Goal: Contribute content

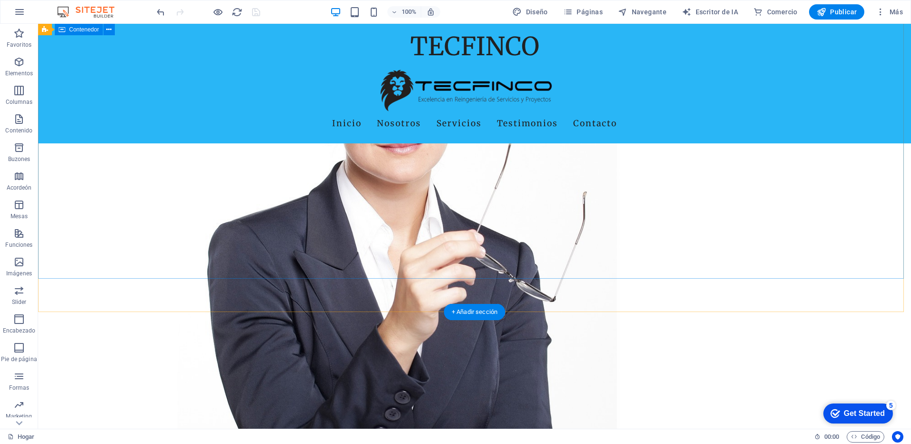
scroll to position [75, 0]
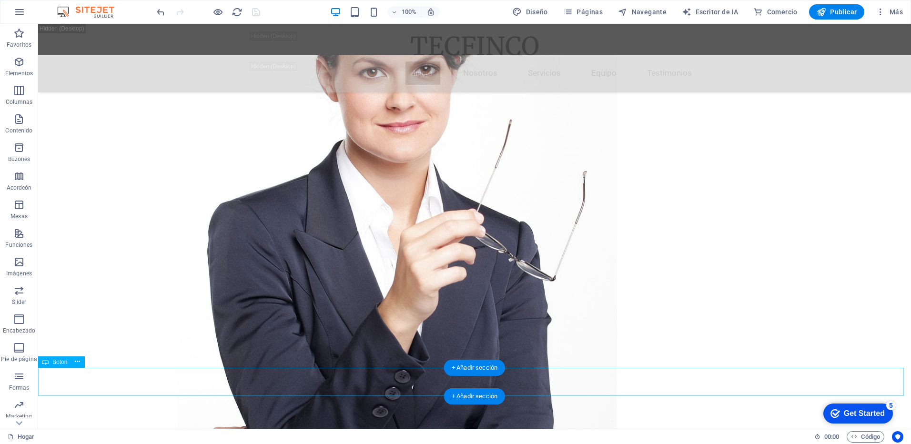
select select "px"
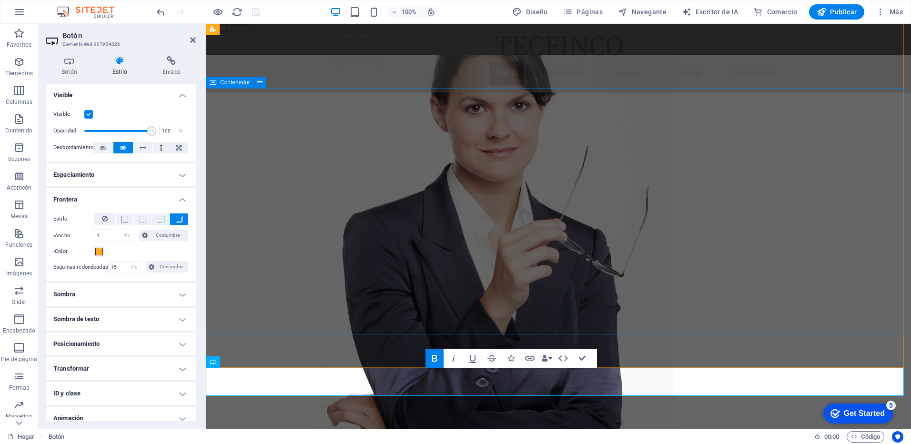
drag, startPoint x: 671, startPoint y: 319, endPoint x: 840, endPoint y: 319, distance: 168.7
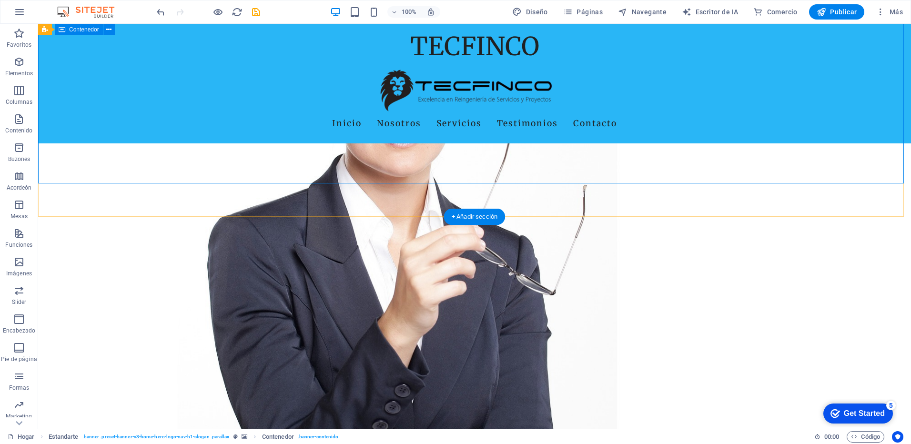
scroll to position [266, 0]
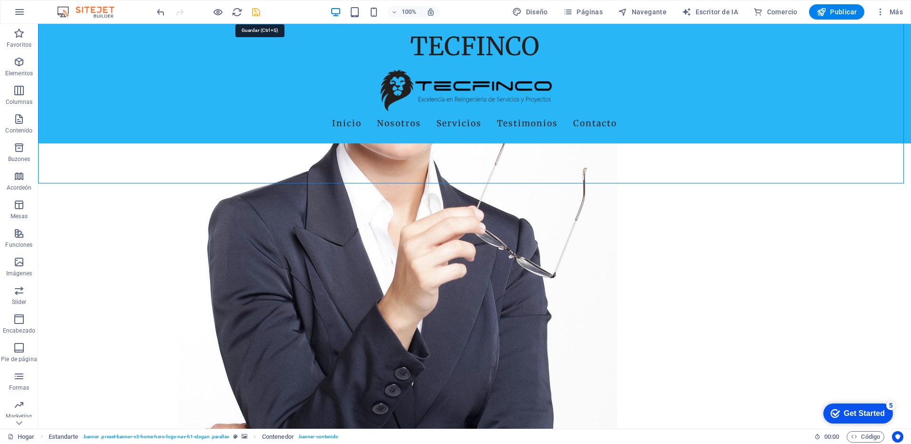
click at [255, 10] on icon "salvar" at bounding box center [256, 12] width 11 height 11
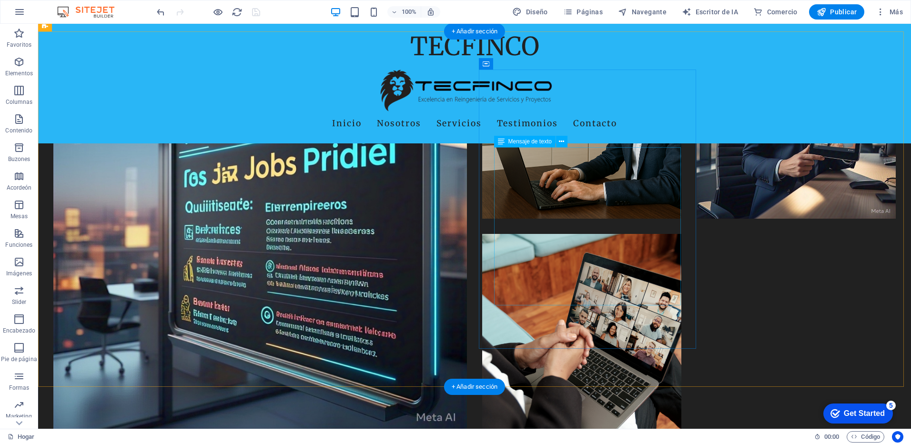
scroll to position [1219, 0]
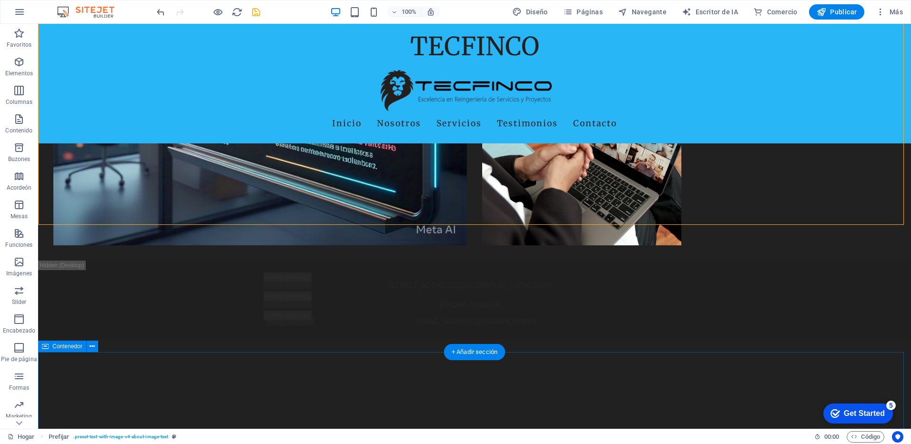
scroll to position [1381, 0]
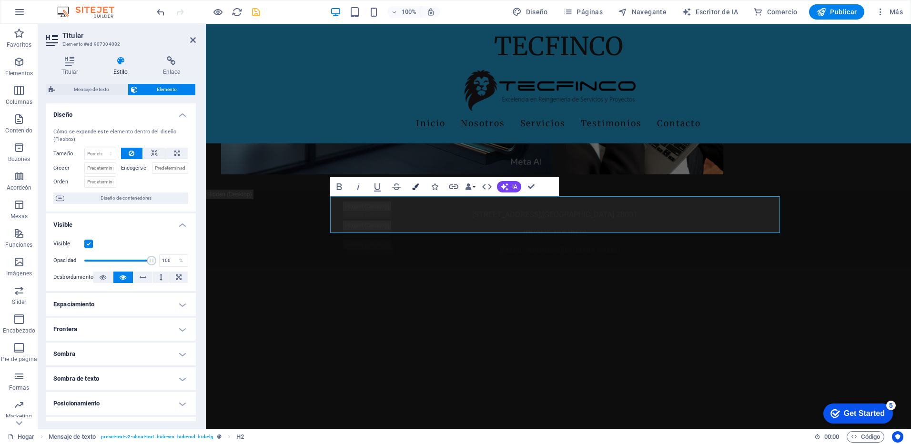
click at [414, 190] on icon "button" at bounding box center [415, 186] width 7 height 7
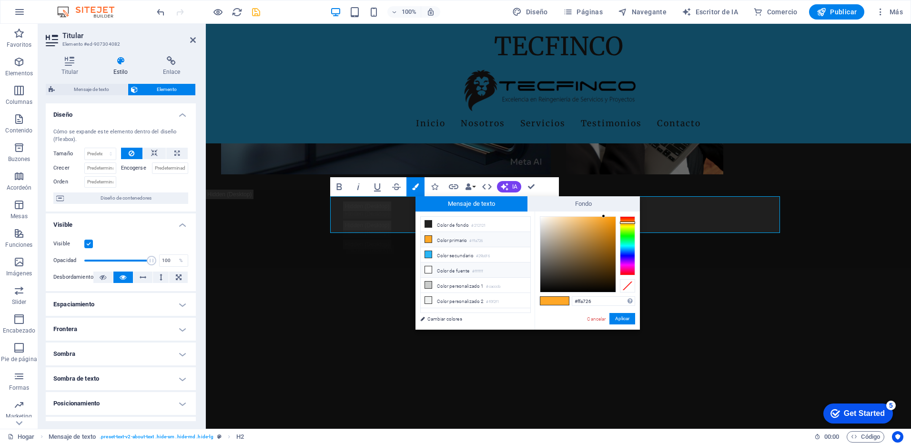
click at [430, 268] on icon at bounding box center [428, 269] width 7 height 7
type input "#ffffff"
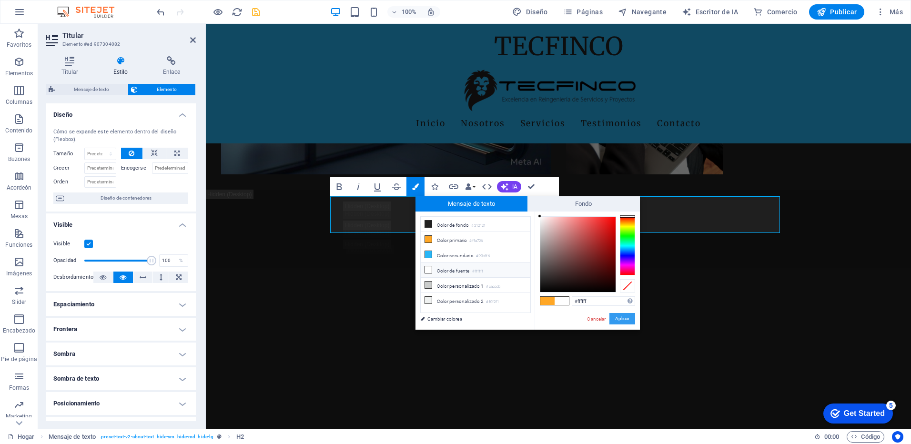
click at [619, 319] on button "Aplicar" at bounding box center [623, 318] width 26 height 11
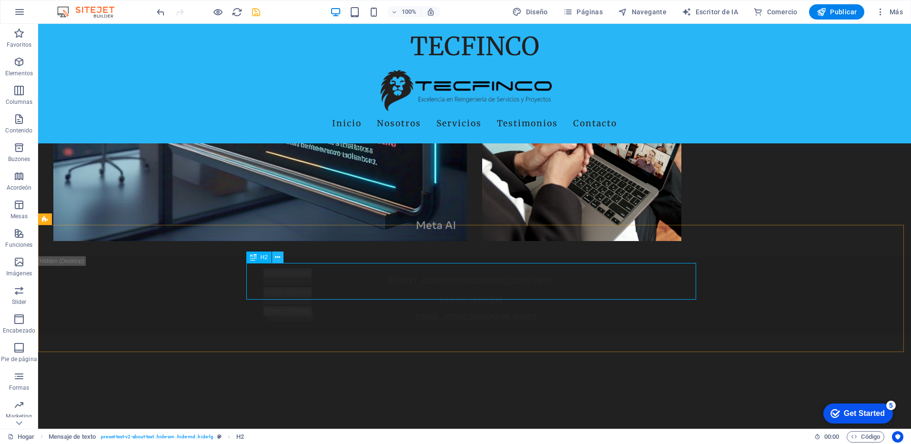
click at [279, 257] on icon at bounding box center [277, 258] width 5 height 10
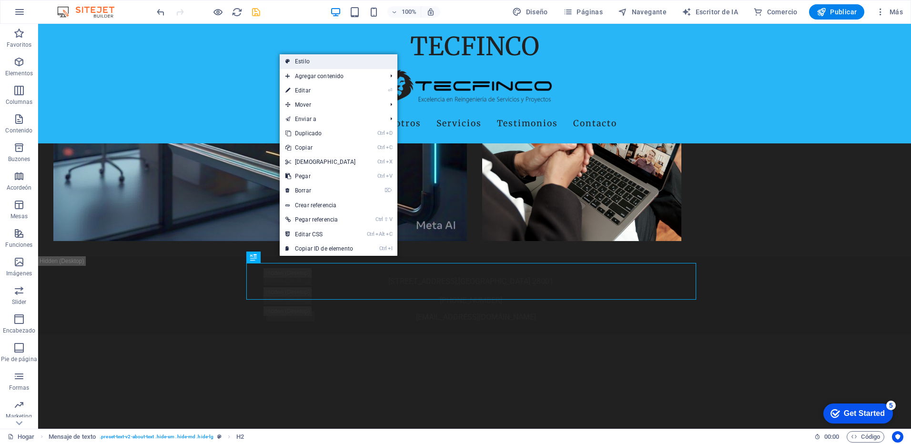
click at [303, 58] on link "Estilo" at bounding box center [339, 61] width 118 height 14
select select "rem"
select select "preset-text-v2-about-text"
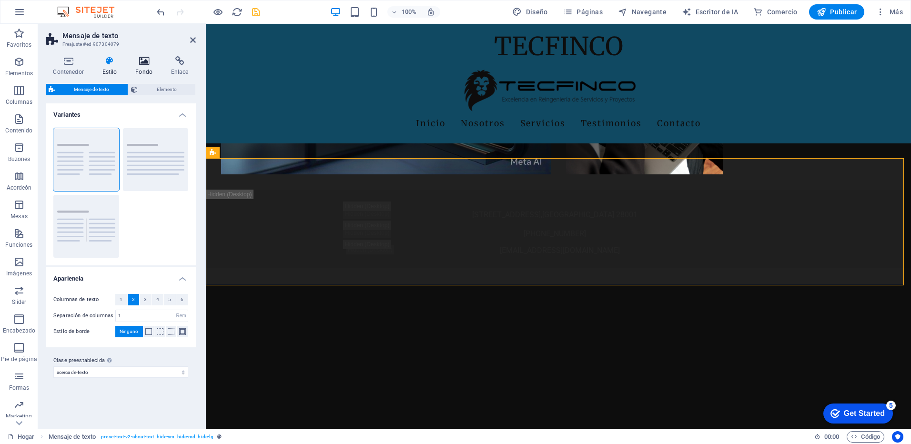
click at [146, 67] on h4 "Fondo" at bounding box center [146, 66] width 36 height 20
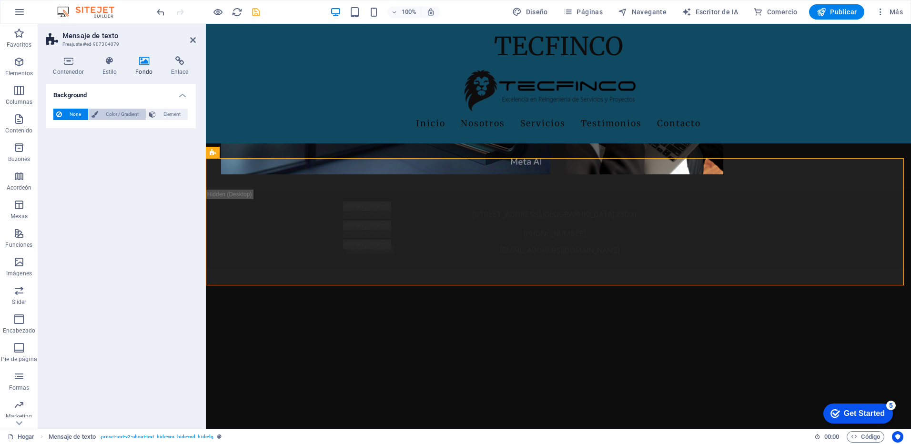
click at [120, 117] on span "Color / Gradient" at bounding box center [122, 114] width 42 height 11
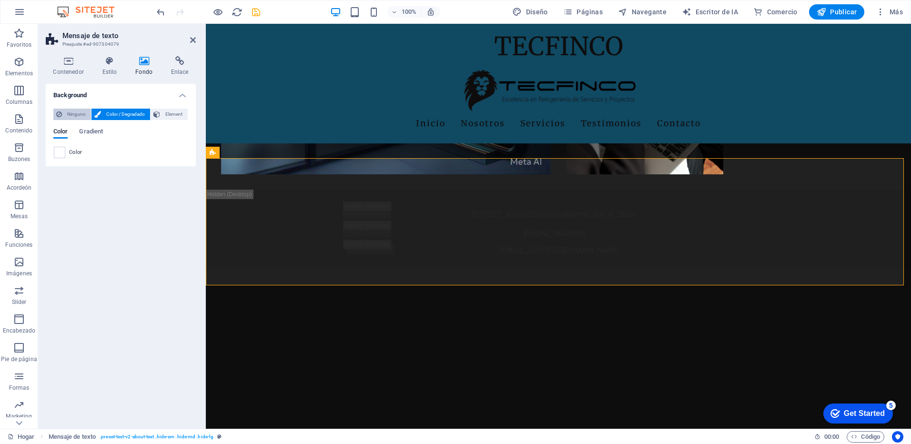
click at [56, 109] on icon at bounding box center [59, 114] width 6 height 11
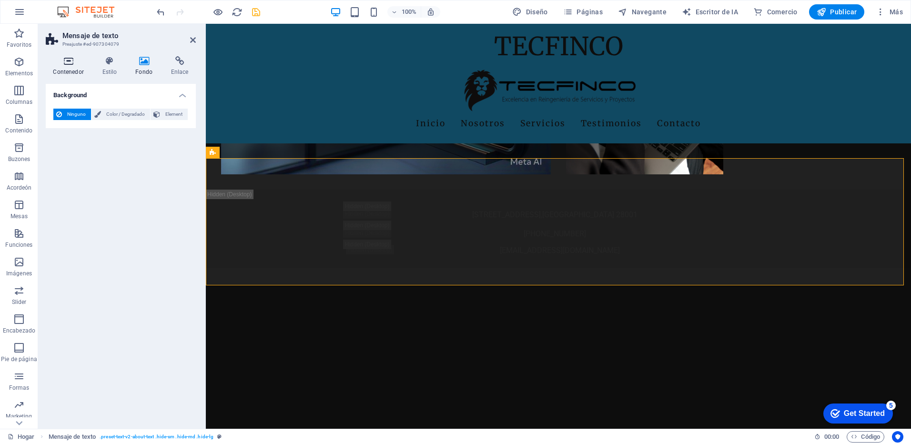
click at [52, 62] on icon at bounding box center [68, 61] width 45 height 10
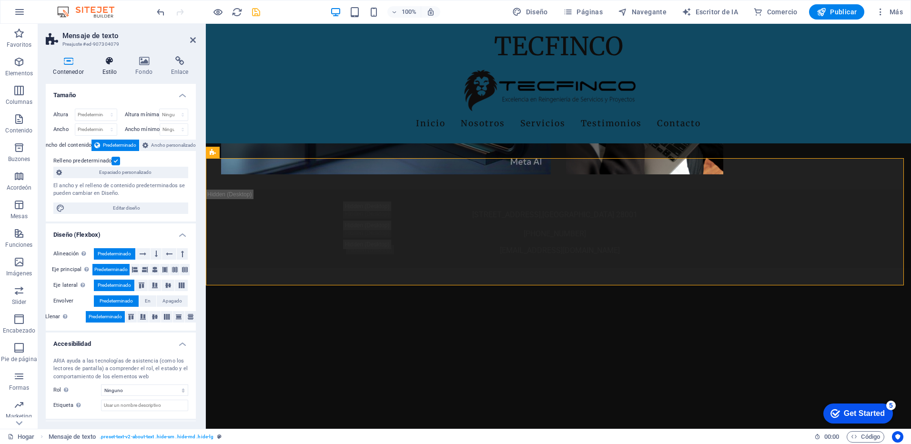
click at [106, 58] on icon at bounding box center [110, 61] width 30 height 10
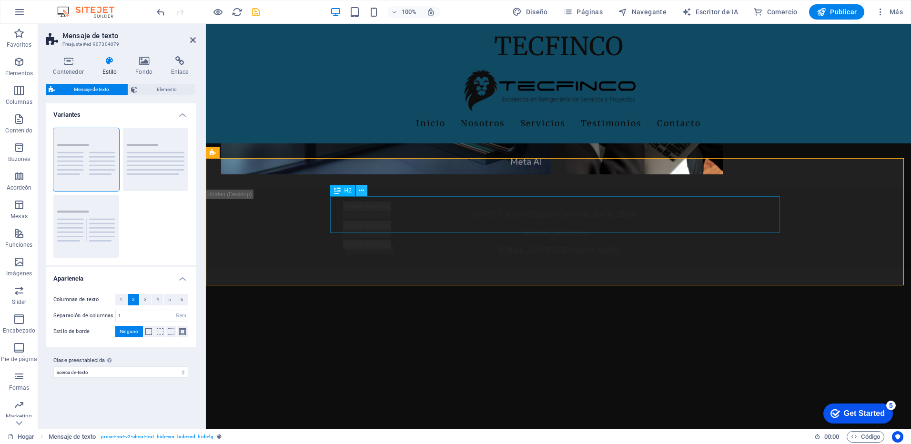
click at [361, 192] on icon at bounding box center [361, 191] width 5 height 10
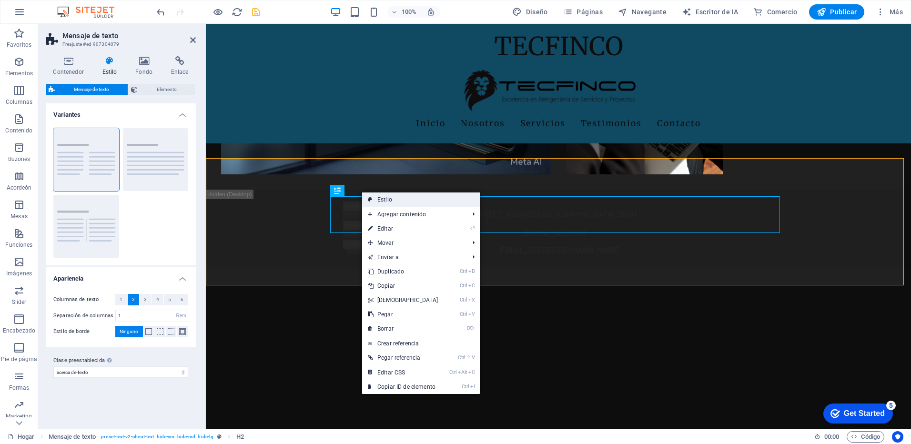
drag, startPoint x: 384, startPoint y: 201, endPoint x: 177, endPoint y: 177, distance: 208.2
click at [384, 201] on font "Estilo" at bounding box center [384, 199] width 15 height 7
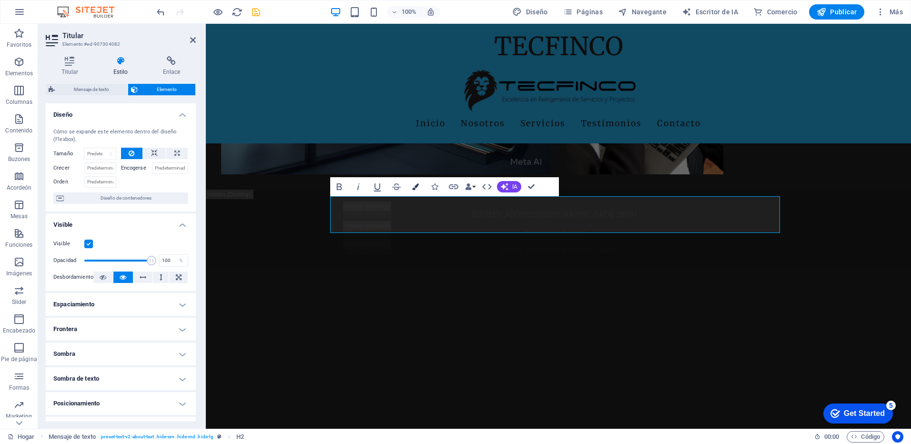
click at [414, 189] on icon "button" at bounding box center [415, 186] width 7 height 7
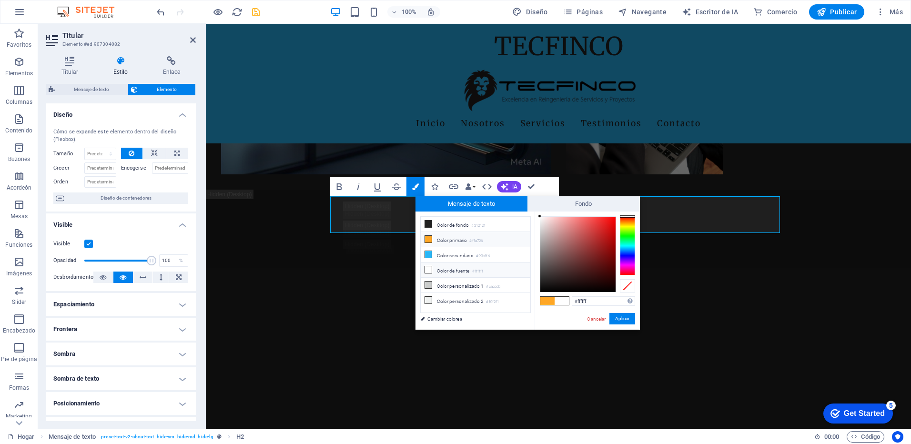
click at [456, 268] on font "Color de fuente" at bounding box center [453, 270] width 33 height 5
click at [622, 318] on button "Aplicar" at bounding box center [623, 318] width 26 height 11
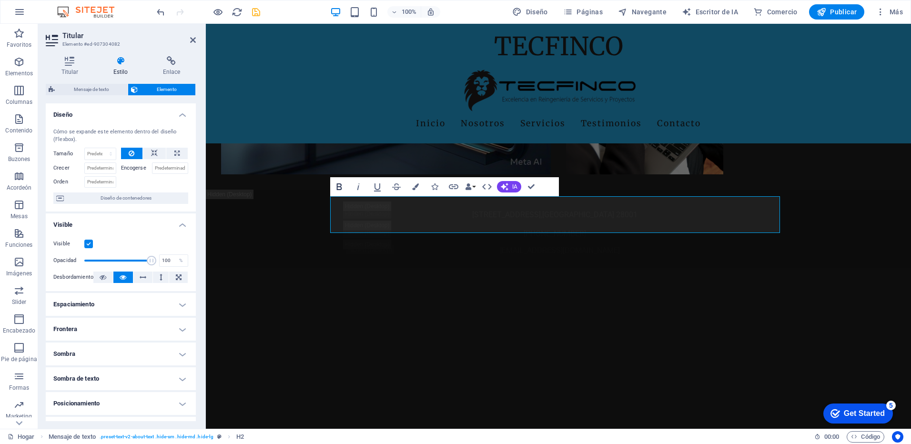
click at [342, 186] on icon "button" at bounding box center [339, 186] width 11 height 11
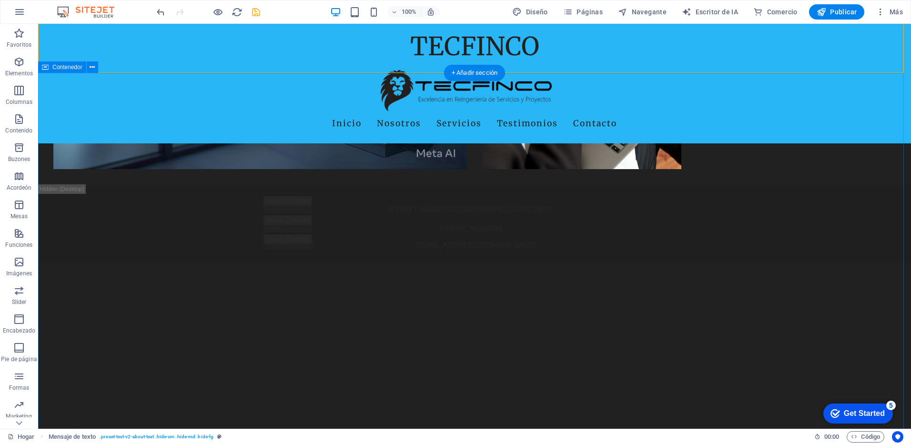
scroll to position [1660, 0]
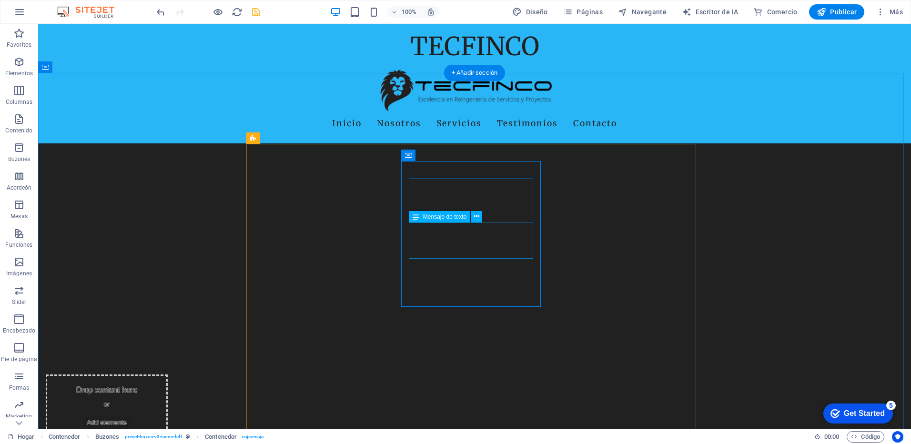
click at [476, 221] on icon at bounding box center [476, 217] width 5 height 10
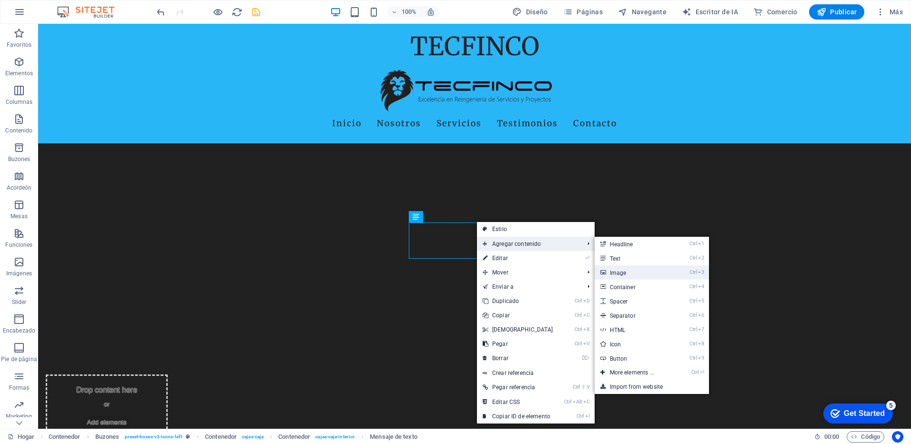
click at [615, 275] on font "Image" at bounding box center [618, 273] width 17 height 7
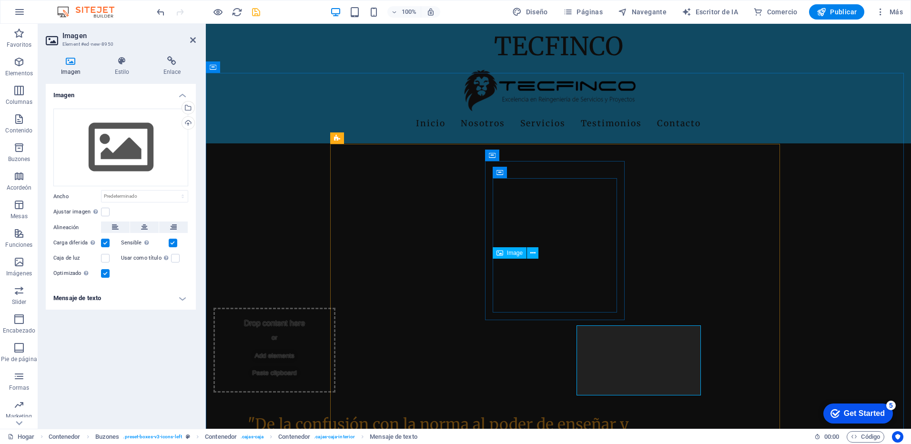
scroll to position [1594, 0]
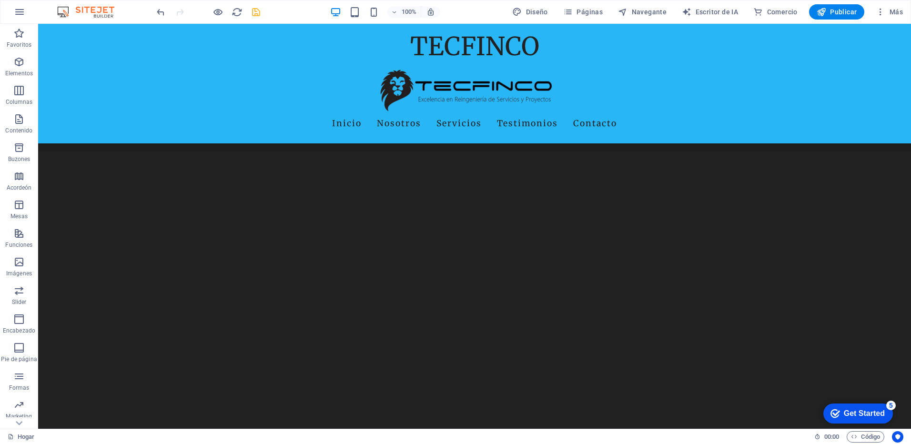
scroll to position [1412, 0]
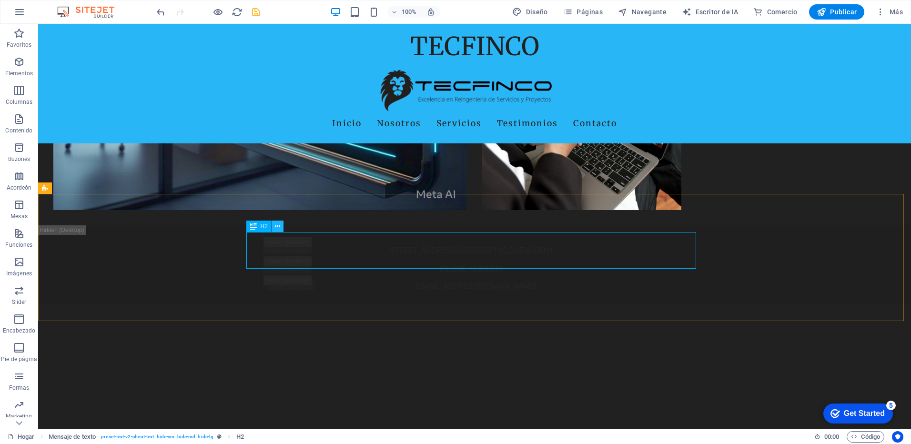
click at [276, 226] on icon at bounding box center [277, 227] width 5 height 10
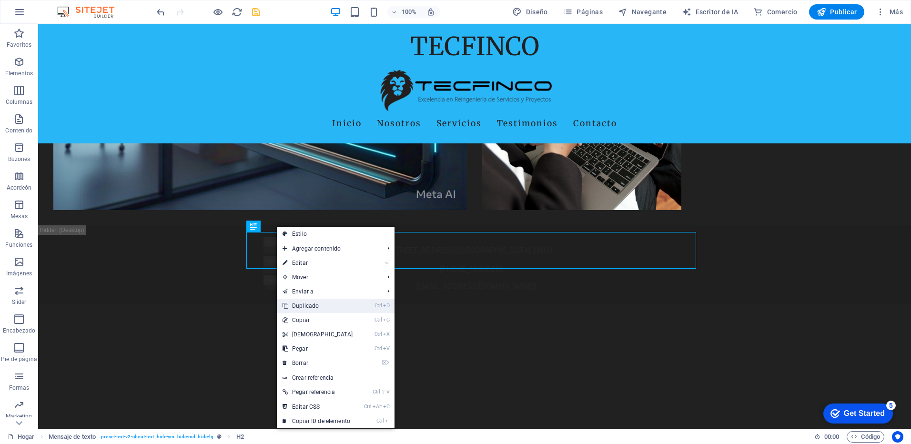
click at [315, 307] on font "Duplicado" at bounding box center [305, 306] width 27 height 7
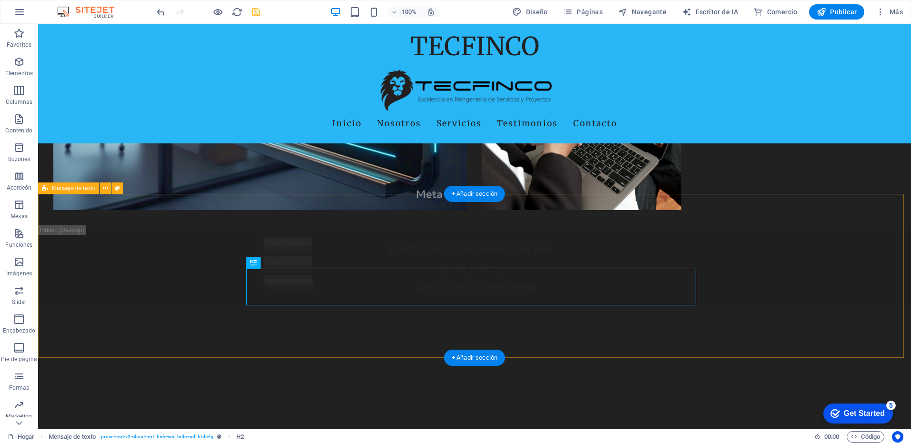
drag, startPoint x: 142, startPoint y: 296, endPoint x: 207, endPoint y: 264, distance: 72.9
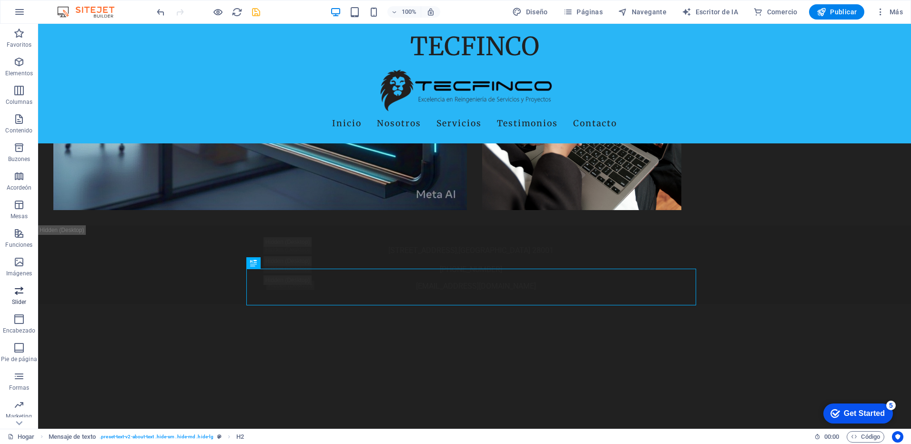
click at [14, 291] on icon "button" at bounding box center [18, 290] width 11 height 11
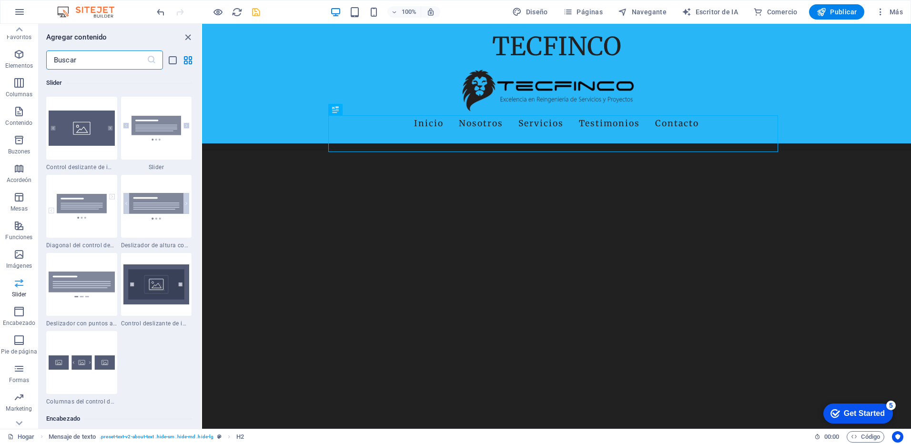
scroll to position [0, 0]
click at [11, 65] on span "Elementos" at bounding box center [19, 67] width 38 height 23
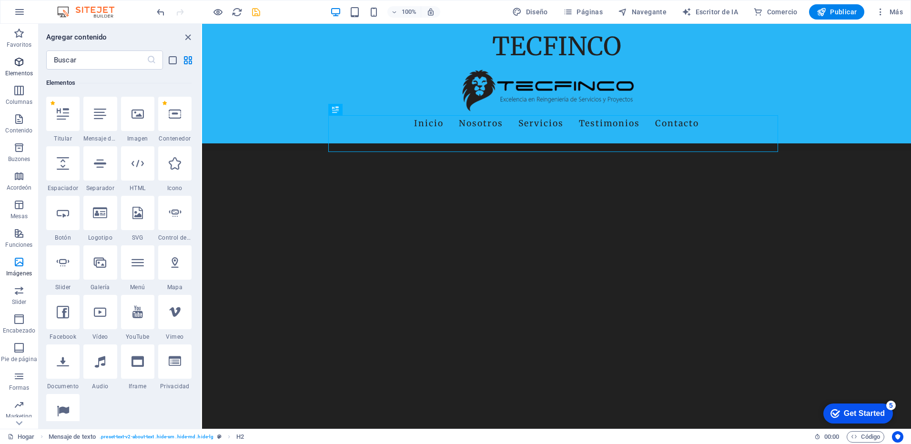
scroll to position [102, 0]
click at [102, 171] on div at bounding box center [99, 163] width 33 height 34
select select "%"
select select "px"
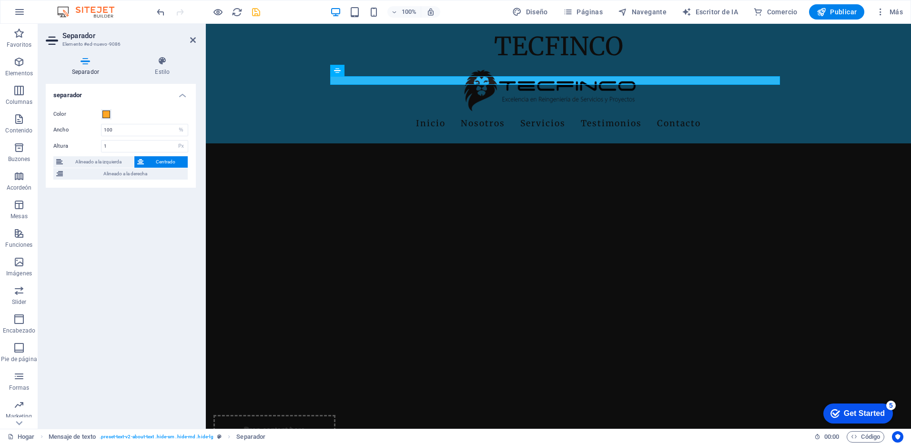
scroll to position [1501, 0]
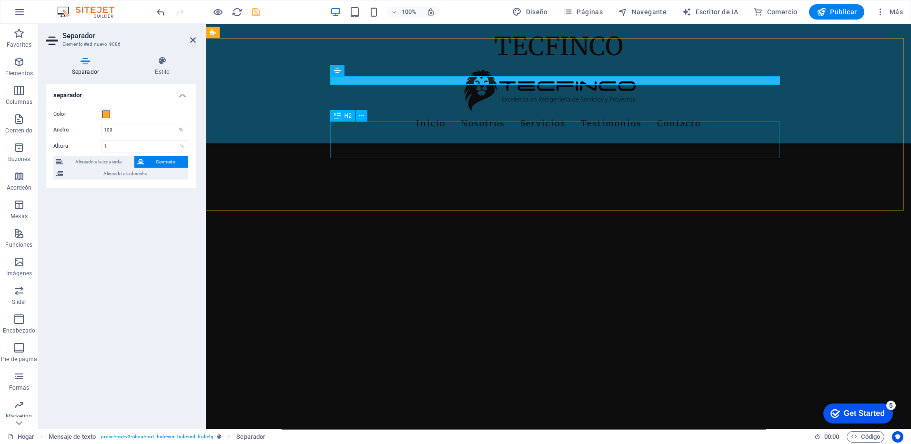
drag, startPoint x: 290, startPoint y: 87, endPoint x: 352, endPoint y: 129, distance: 74.9
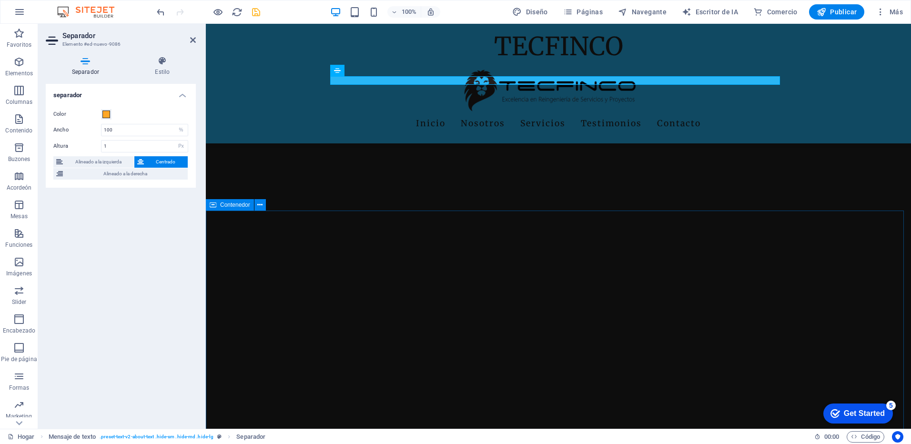
drag, startPoint x: 309, startPoint y: 212, endPoint x: 478, endPoint y: 212, distance: 168.2
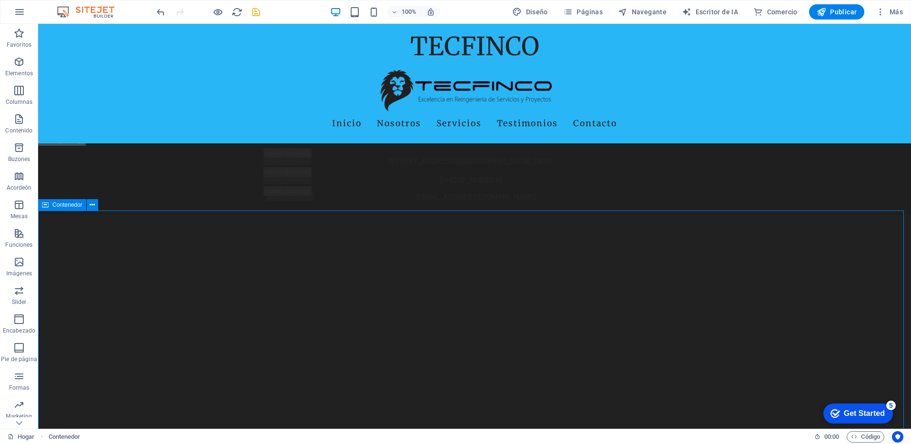
scroll to position [1568, 0]
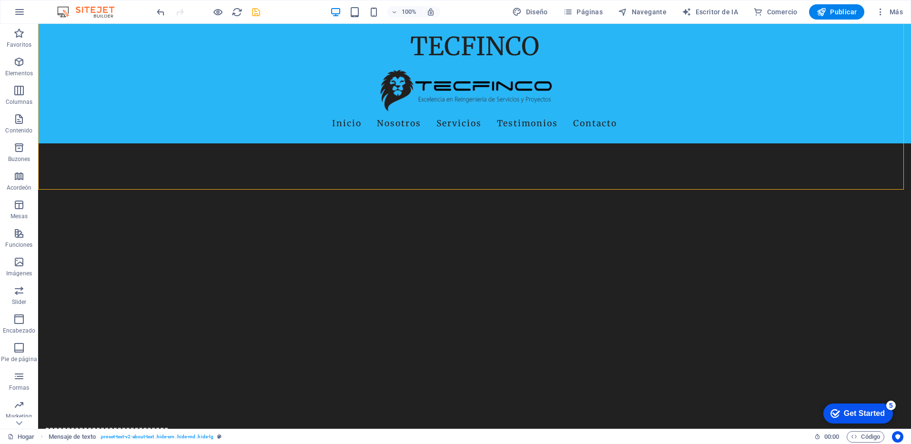
scroll to position [1589, 0]
select select "rem"
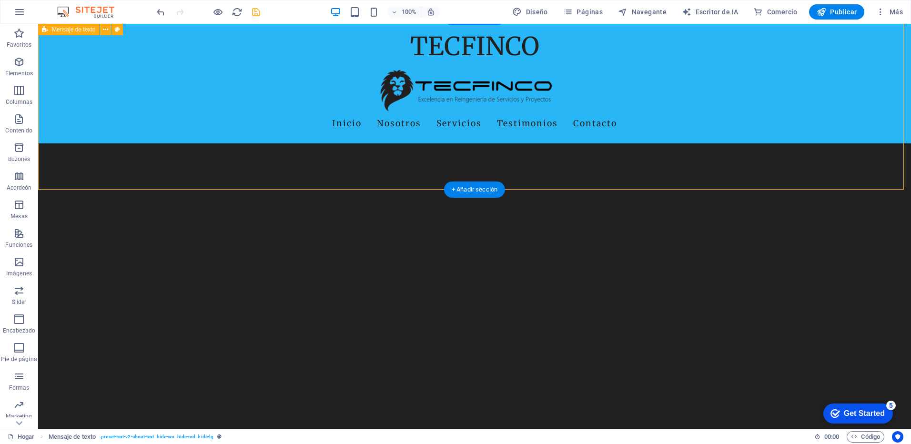
select select "preset-text-v2-about-text"
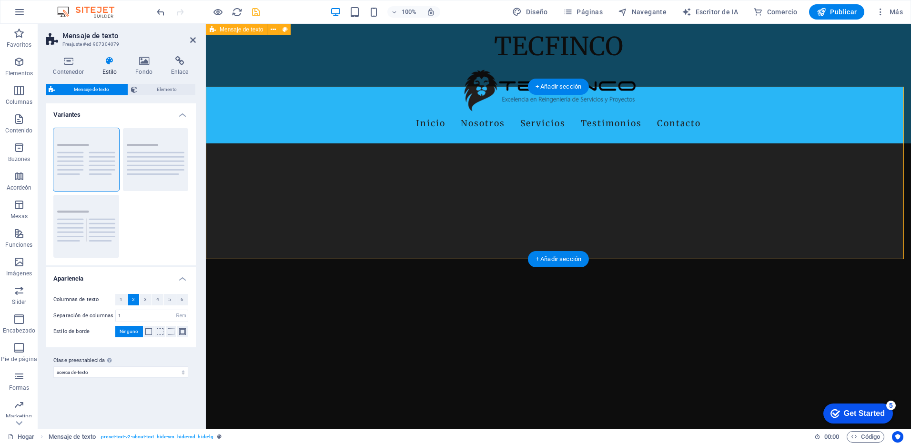
scroll to position [1509, 0]
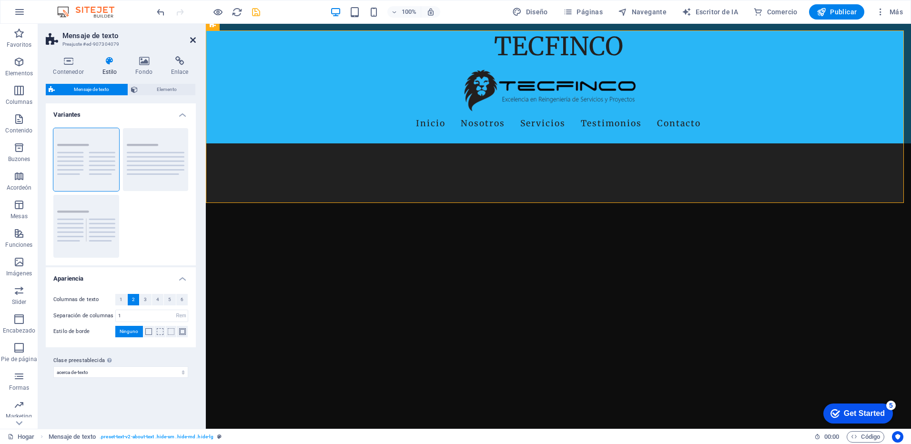
click at [192, 39] on icon at bounding box center [193, 40] width 6 height 8
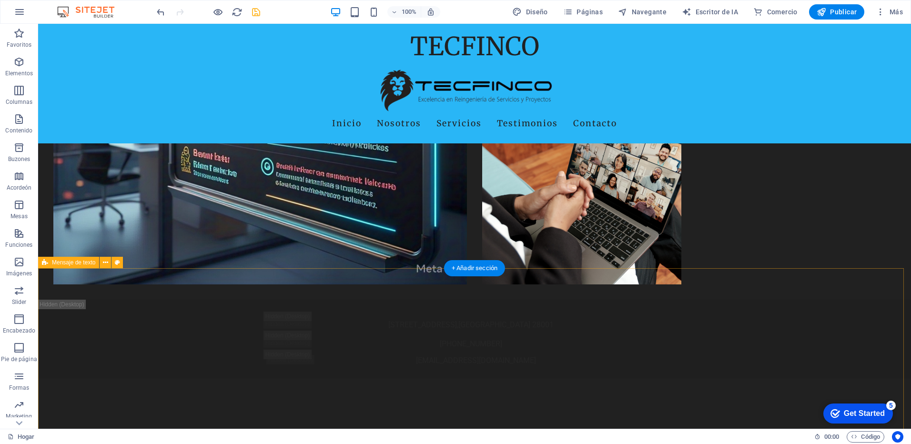
scroll to position [1385, 0]
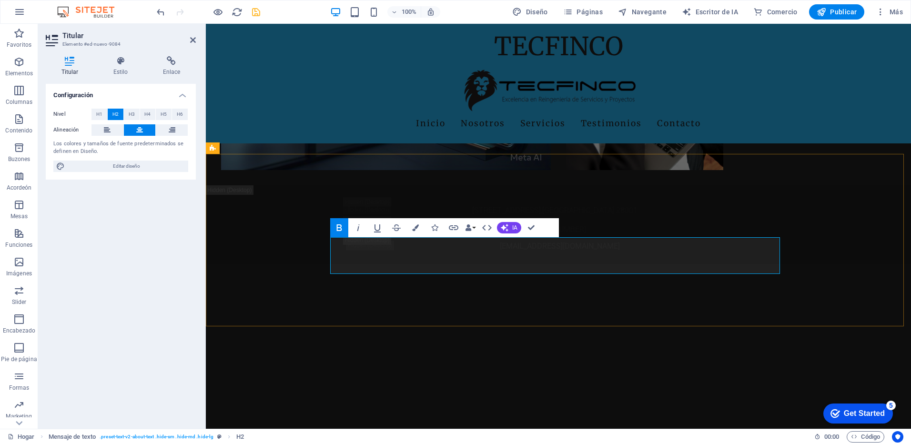
drag, startPoint x: 358, startPoint y: 245, endPoint x: 766, endPoint y: 268, distance: 408.6
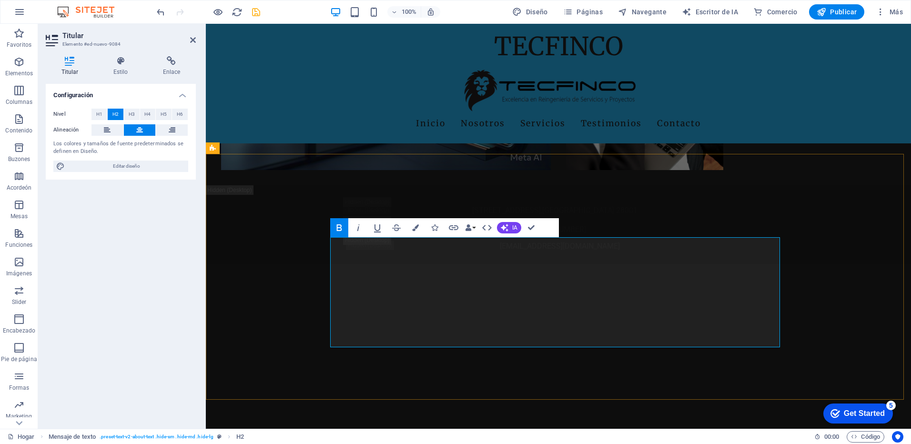
drag, startPoint x: 735, startPoint y: 339, endPoint x: 349, endPoint y: 244, distance: 398.1
copy strong "Nuestro propósito es que cada empresa en [GEOGRAPHIC_DATA] cumpla con la norma …"
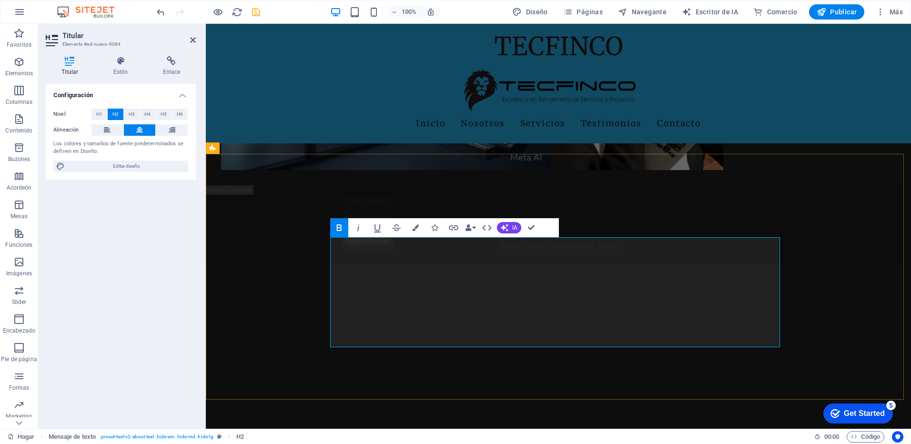
drag, startPoint x: 352, startPoint y: 247, endPoint x: 568, endPoint y: 305, distance: 223.6
drag, startPoint x: 350, startPoint y: 247, endPoint x: 734, endPoint y: 341, distance: 395.9
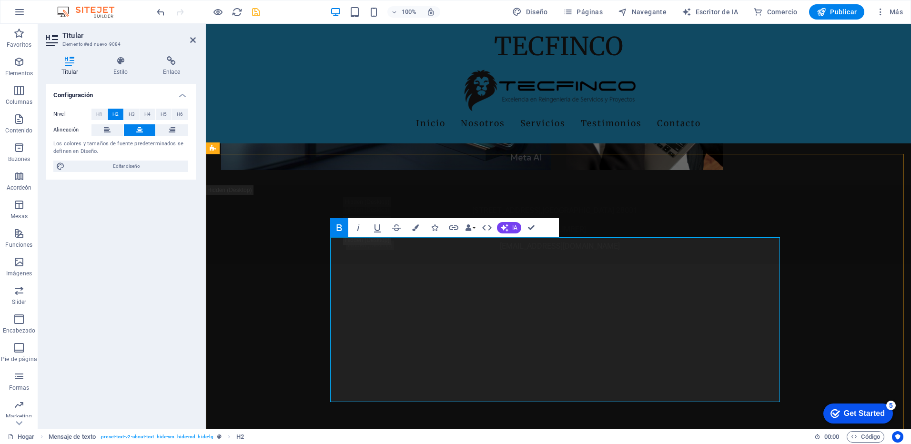
drag, startPoint x: 415, startPoint y: 301, endPoint x: 344, endPoint y: 253, distance: 85.7
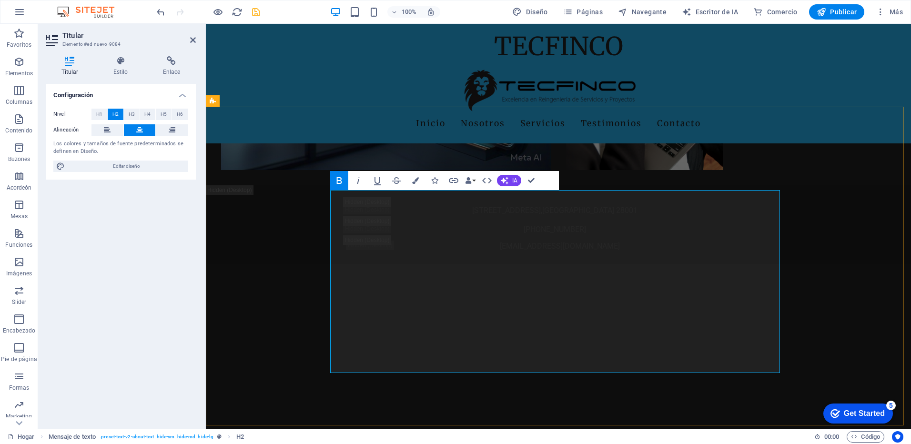
scroll to position [1481, 0]
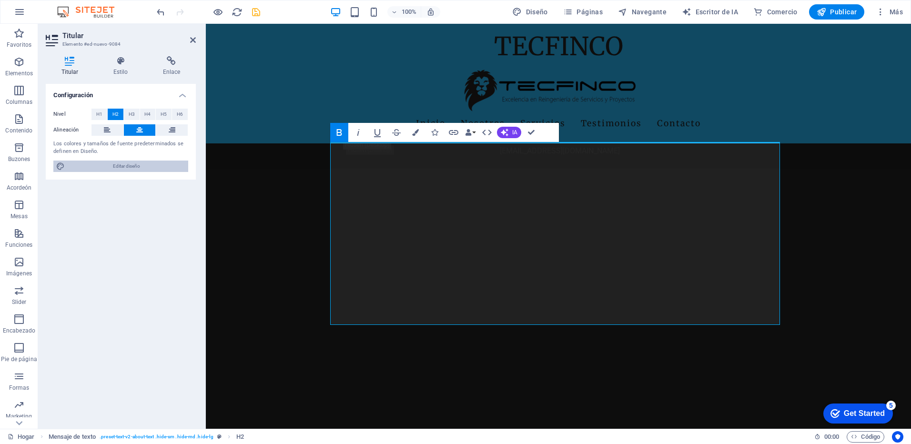
click at [137, 168] on span "Editar diseño" at bounding box center [127, 166] width 118 height 11
select select "px"
select select "200"
select select "px"
select select "rem"
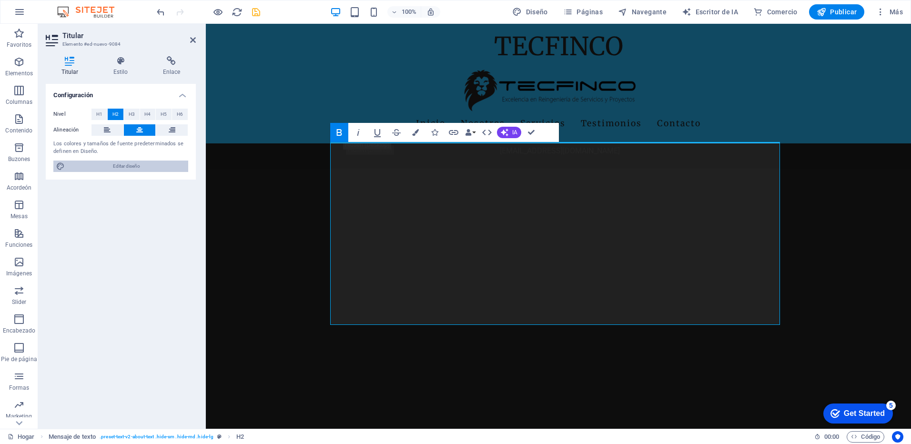
select select "200"
select select "px"
select select "rem"
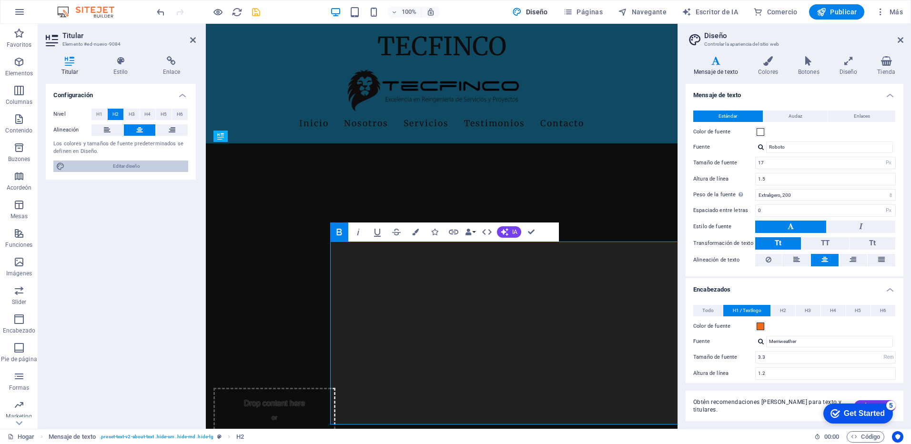
scroll to position [1381, 0]
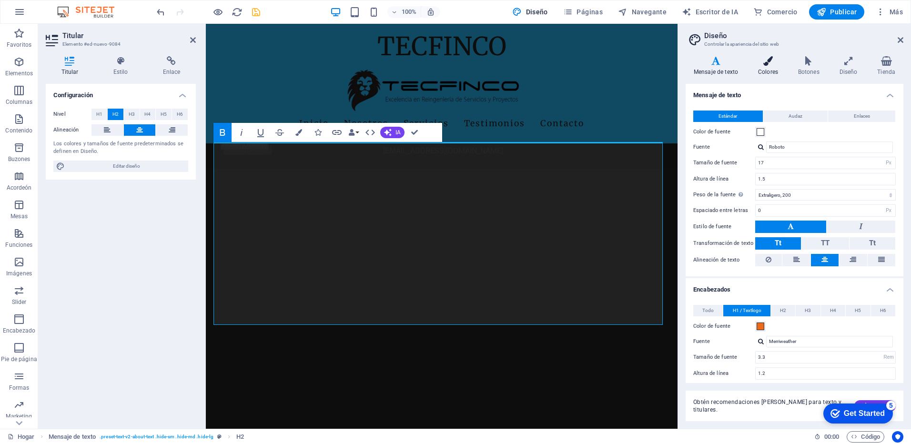
click at [768, 68] on h4 "Colores" at bounding box center [770, 66] width 40 height 20
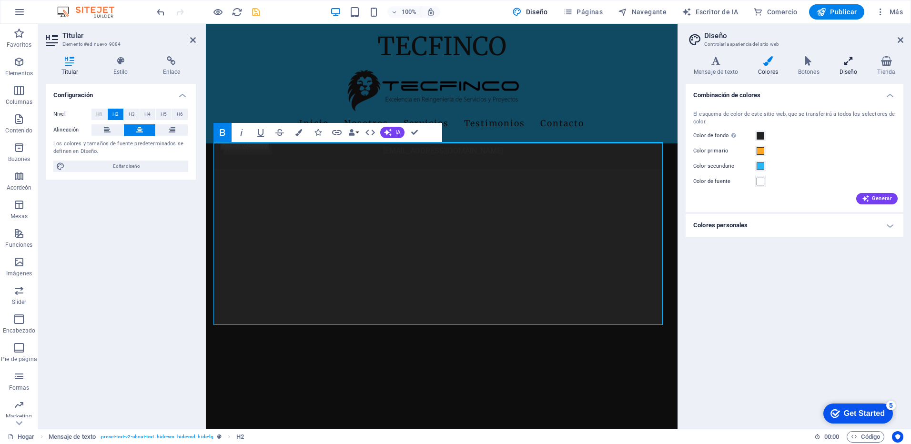
click at [845, 68] on h4 "Diseño" at bounding box center [851, 66] width 38 height 20
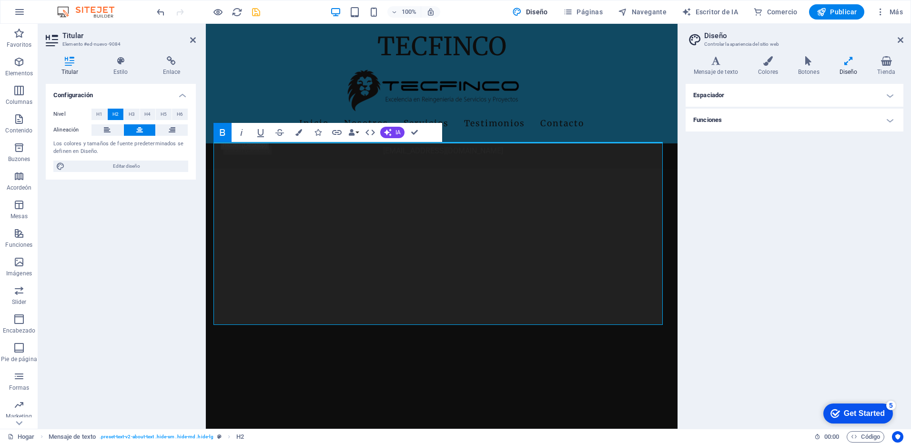
click at [894, 120] on h4 "Funciones" at bounding box center [795, 120] width 218 height 23
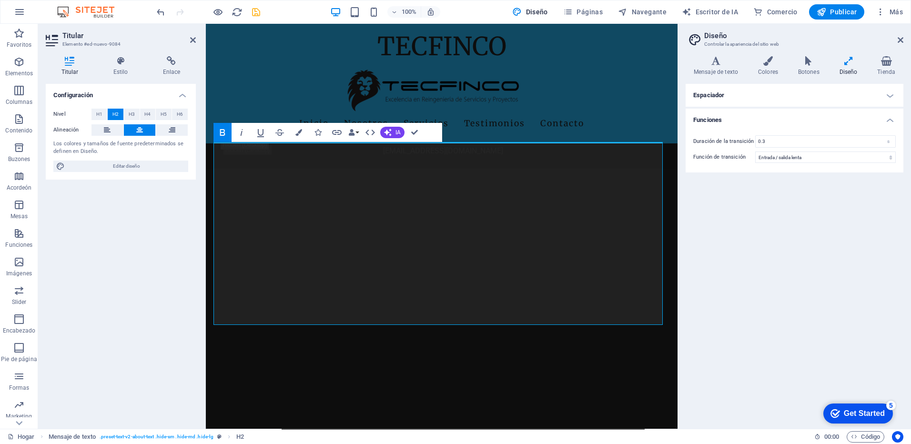
click at [891, 120] on h4 "Funciones" at bounding box center [795, 117] width 218 height 17
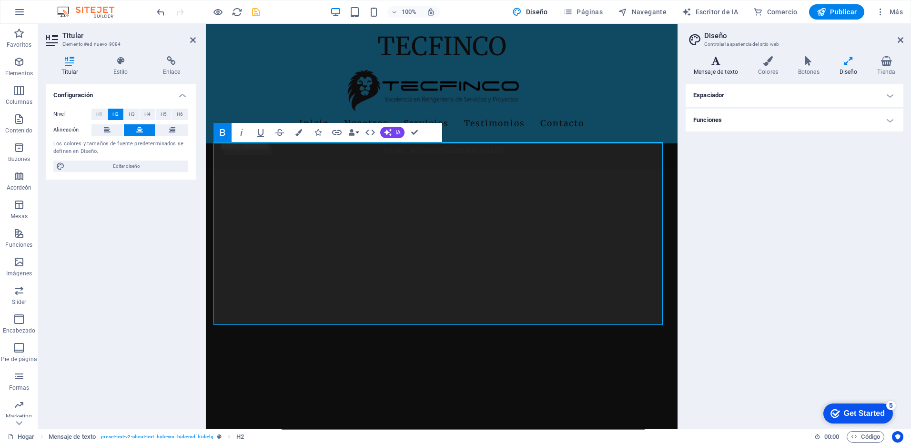
click at [715, 61] on icon at bounding box center [716, 61] width 61 height 10
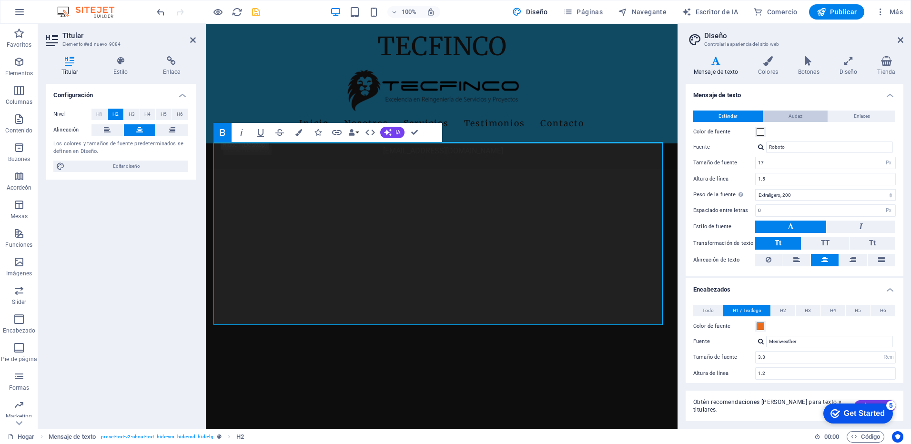
click at [779, 118] on button "Audaz" at bounding box center [795, 116] width 65 height 11
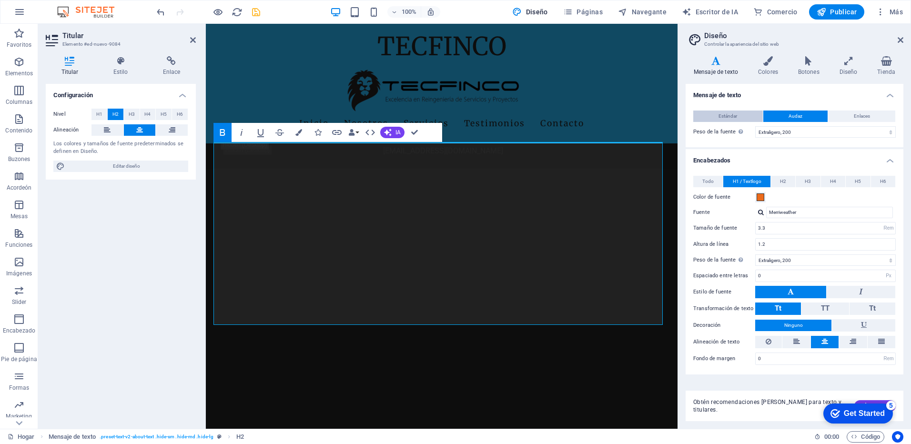
click at [728, 121] on span "Estándar" at bounding box center [728, 116] width 19 height 11
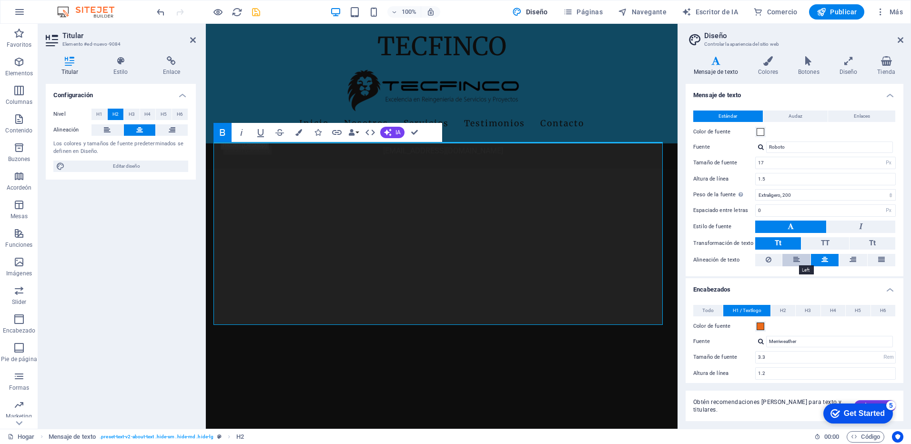
click at [797, 259] on icon at bounding box center [796, 259] width 7 height 11
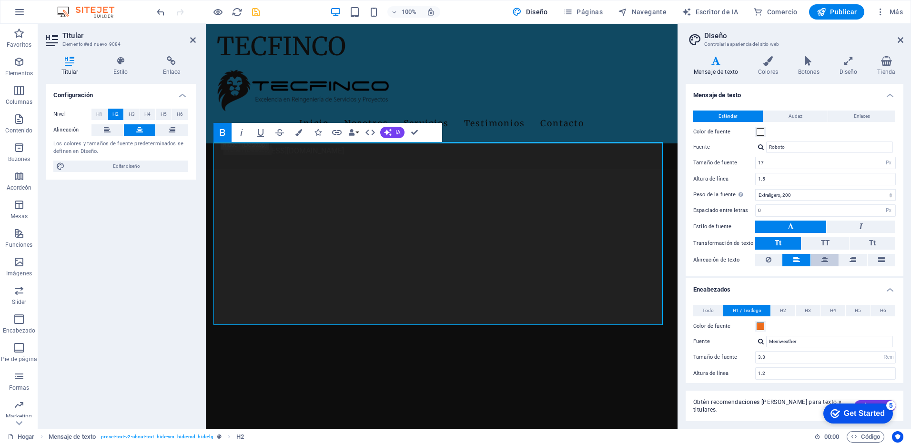
click at [822, 260] on icon at bounding box center [825, 259] width 7 height 11
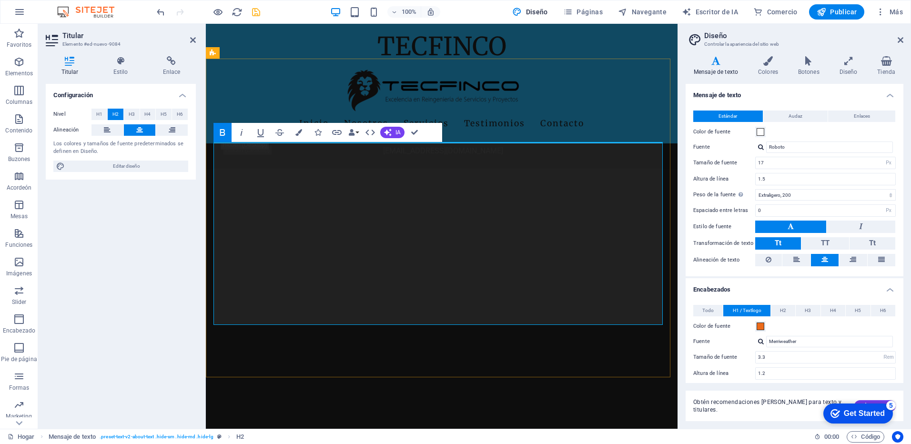
drag, startPoint x: 530, startPoint y: 211, endPoint x: 226, endPoint y: 153, distance: 310.0
click at [296, 130] on icon "button" at bounding box center [298, 132] width 7 height 7
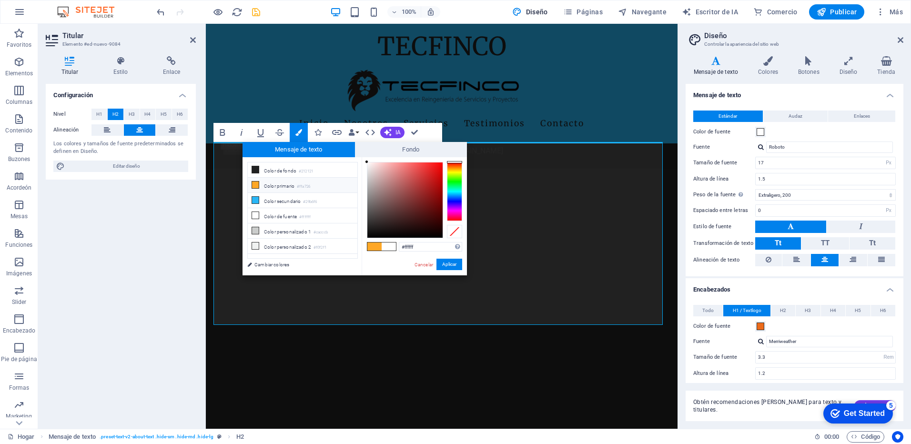
click at [254, 183] on icon at bounding box center [255, 185] width 7 height 7
type input "#ffa726"
click at [450, 265] on button "Aplicar" at bounding box center [450, 264] width 26 height 11
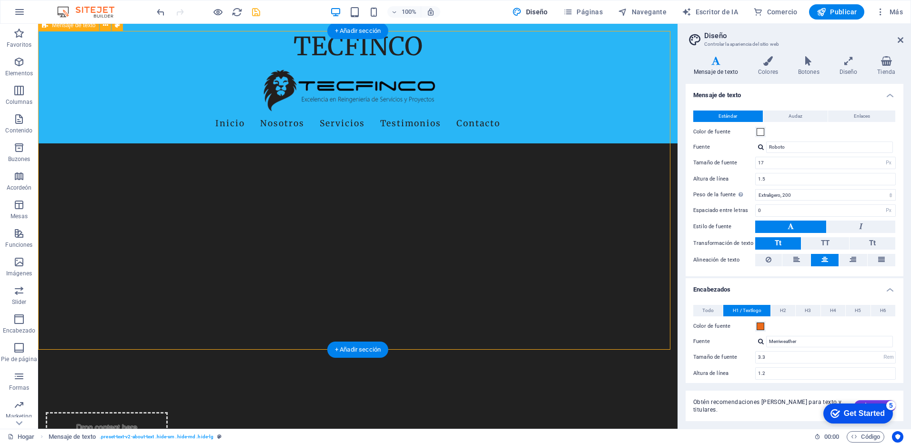
scroll to position [1475, 0]
click at [364, 353] on div "+ Añadir sección" at bounding box center [357, 350] width 61 height 16
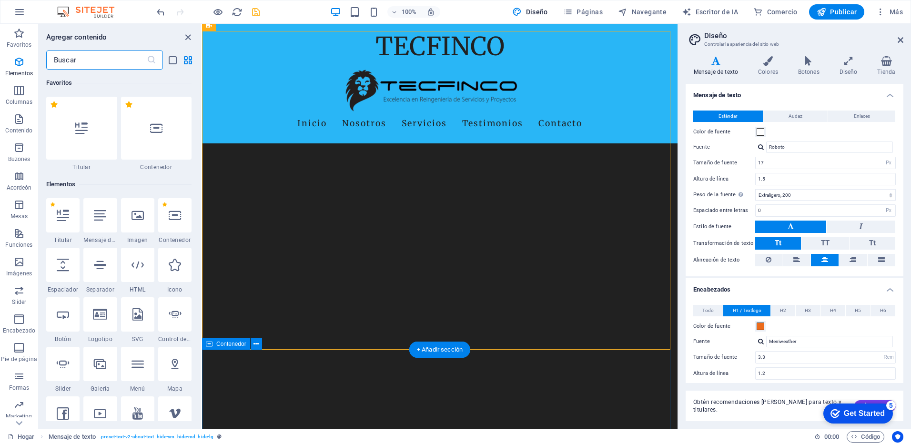
scroll to position [1667, 0]
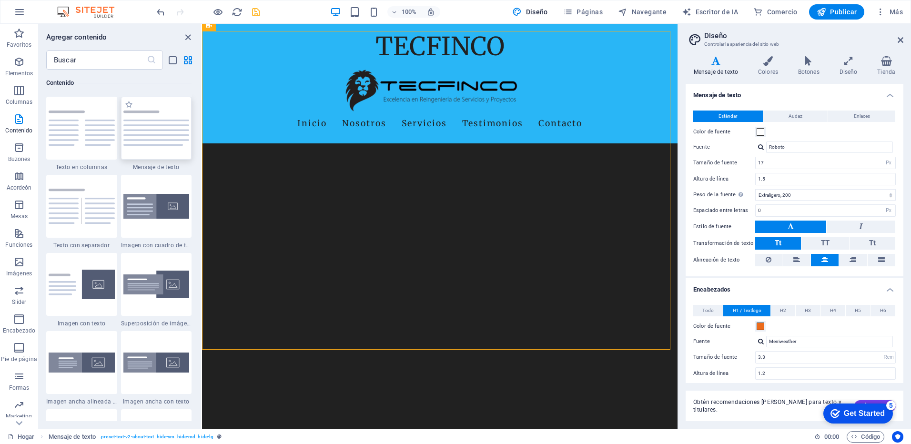
click at [144, 135] on img at bounding box center [156, 128] width 66 height 35
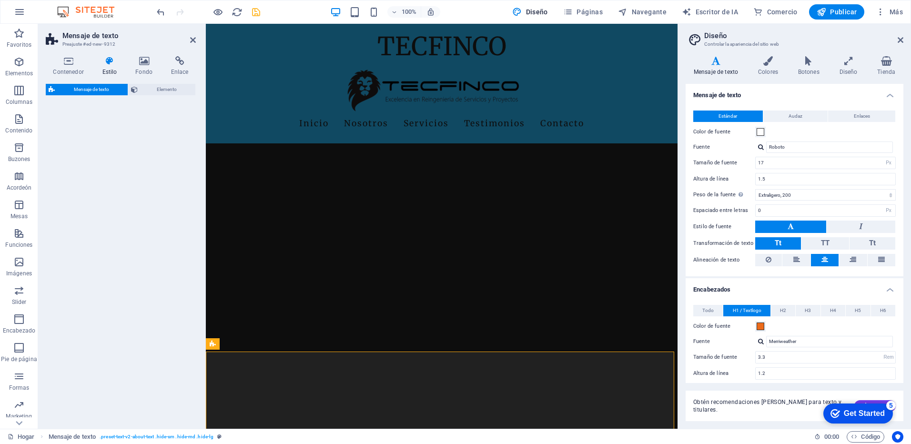
scroll to position [1409, 0]
select select "preset-text-v2-default"
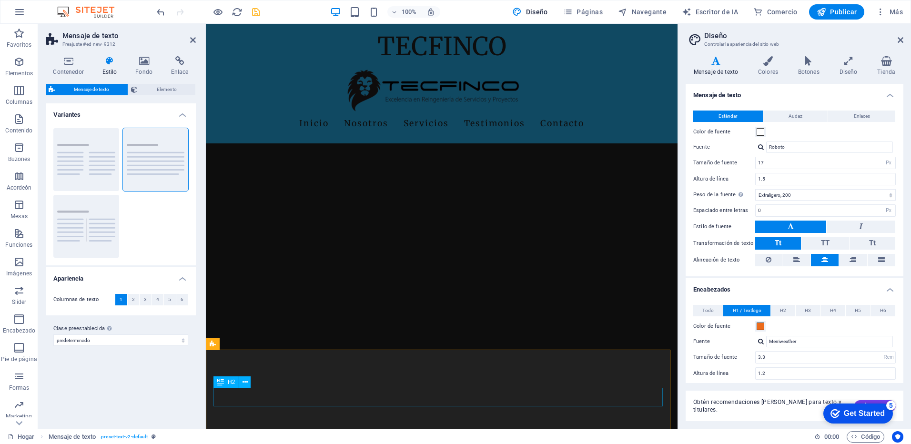
scroll to position [1504, 0]
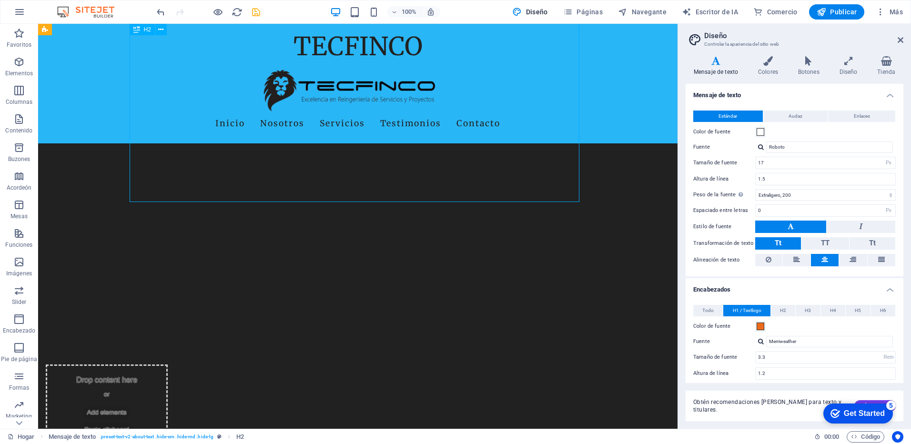
scroll to position [1475, 0]
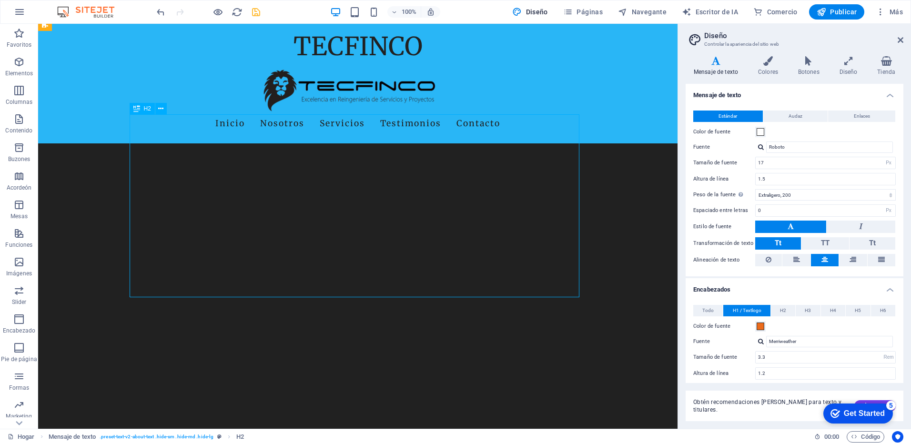
drag, startPoint x: 192, startPoint y: 197, endPoint x: 361, endPoint y: 196, distance: 169.2
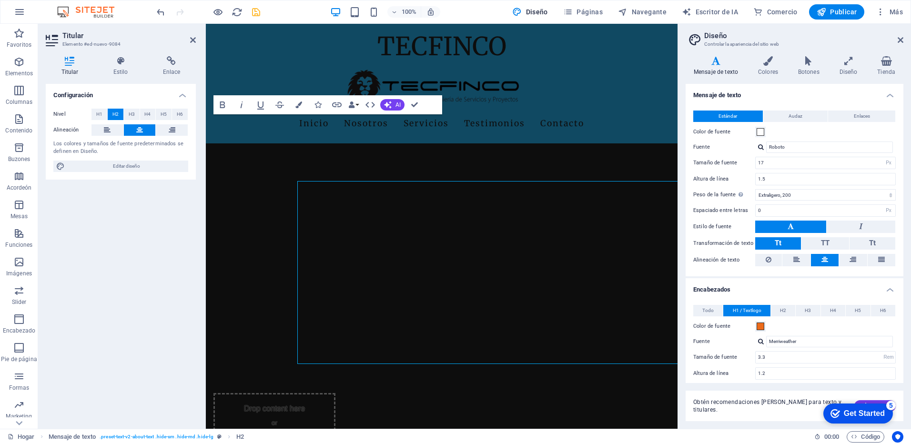
scroll to position [1409, 0]
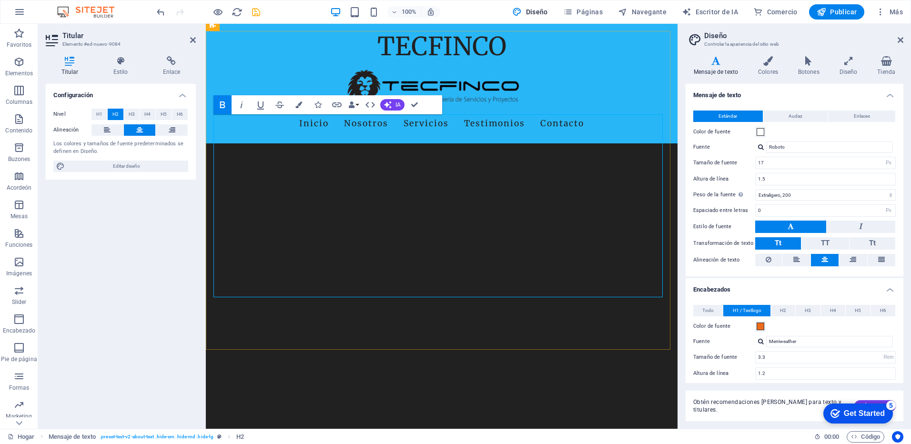
drag, startPoint x: 224, startPoint y: 124, endPoint x: 605, endPoint y: 287, distance: 414.9
copy h2 "Nuestra misión es impulsar a las personas en su transición hacia los trabajos d…"
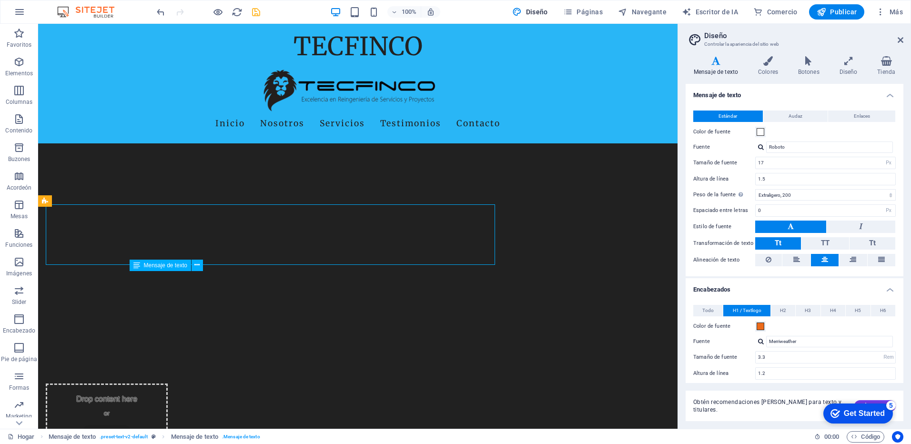
drag, startPoint x: 253, startPoint y: 319, endPoint x: 421, endPoint y: 319, distance: 167.8
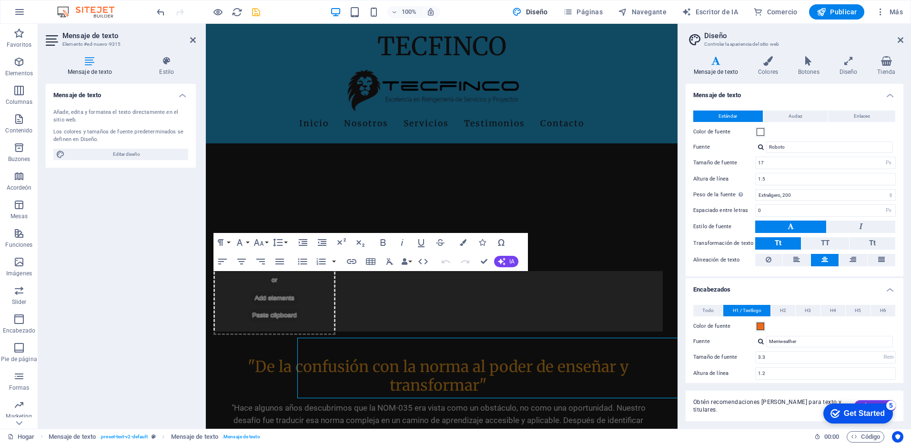
scroll to position [1552, 0]
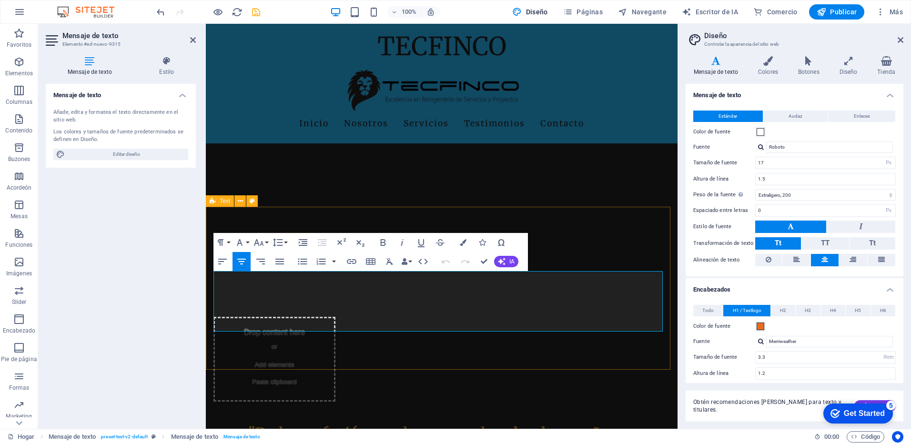
drag, startPoint x: 220, startPoint y: 278, endPoint x: 669, endPoint y: 326, distance: 452.0
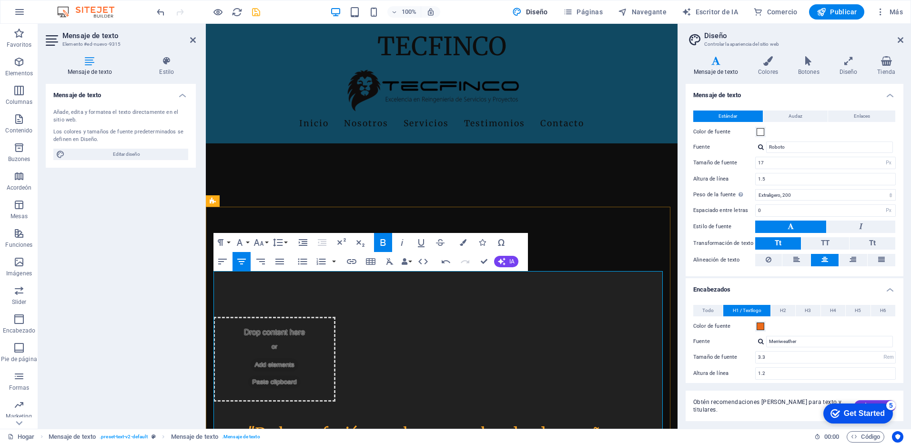
scroll to position [1695, 0]
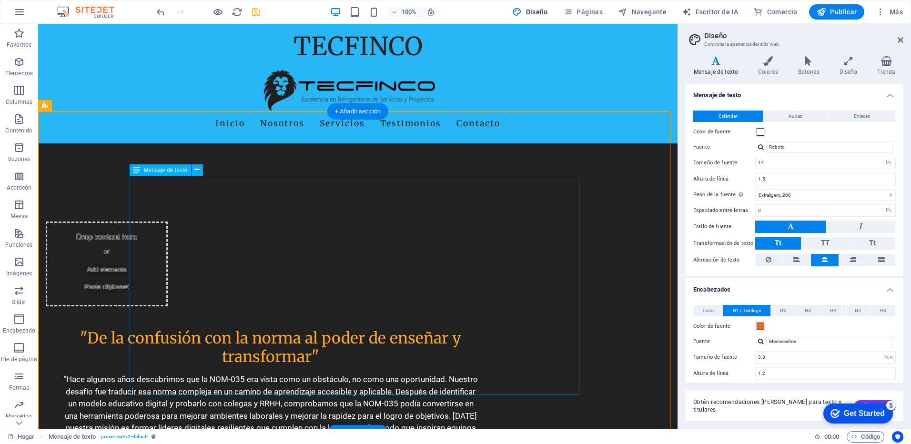
scroll to position [1571, 0]
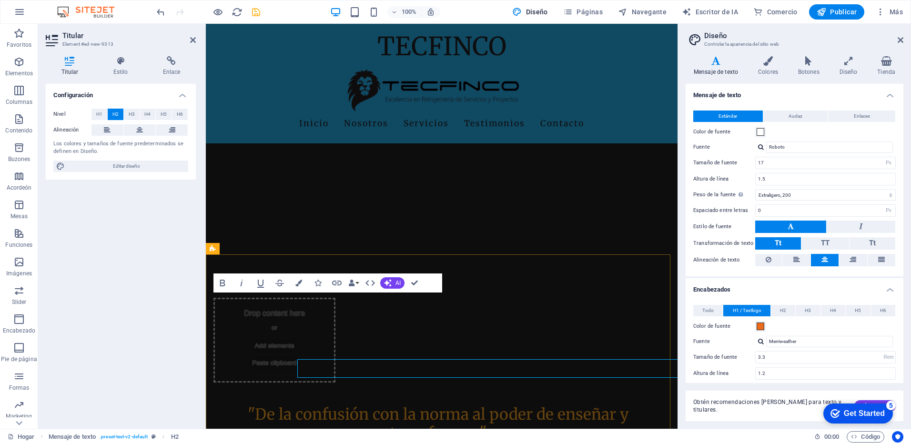
scroll to position [1504, 0]
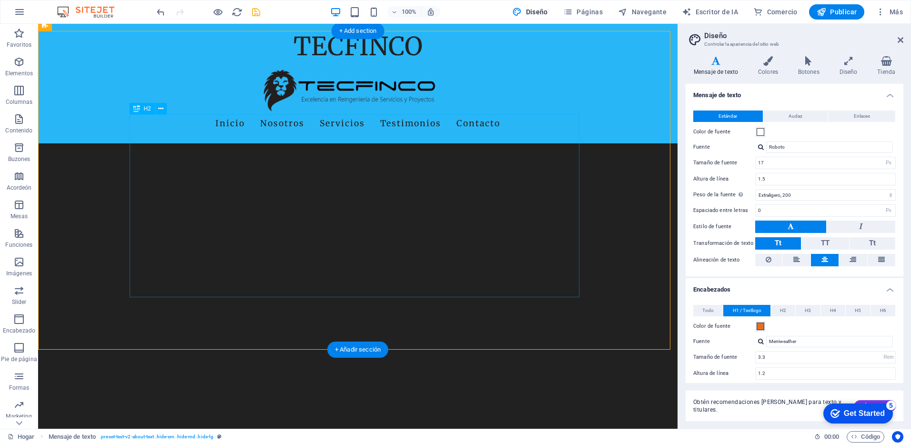
scroll to position [1469, 0]
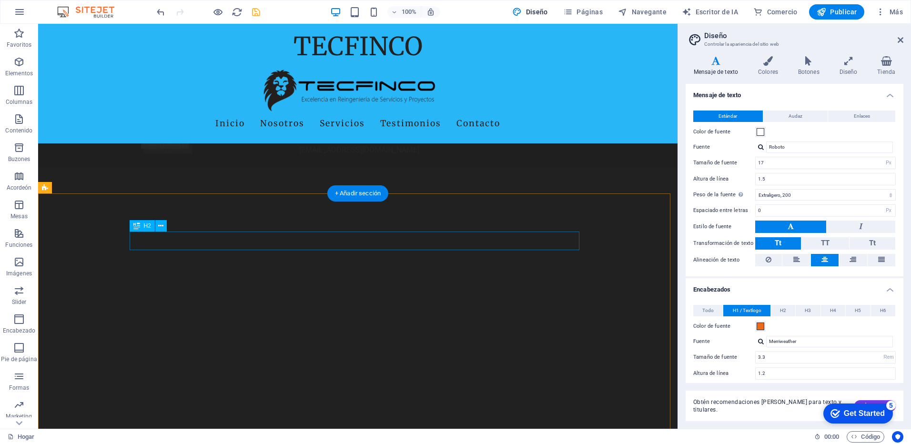
scroll to position [1490, 0]
